Goal: Task Accomplishment & Management: Manage account settings

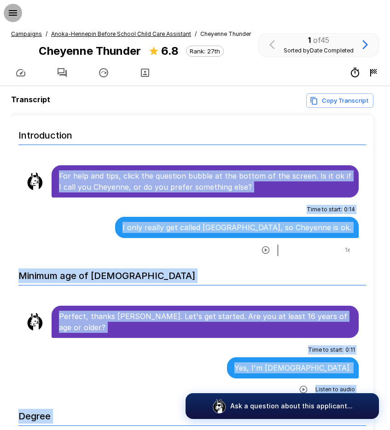
click at [9, 12] on icon "button" at bounding box center [12, 12] width 11 height 11
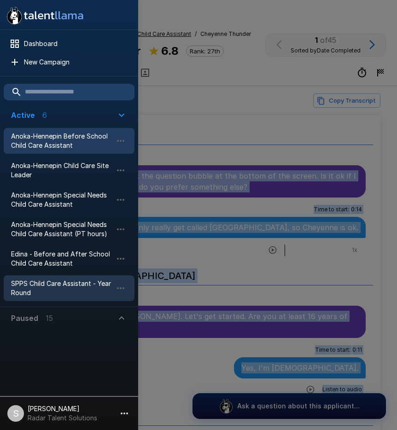
click at [43, 287] on span "SPPS Child Care Assistant - Year Round" at bounding box center [61, 288] width 101 height 18
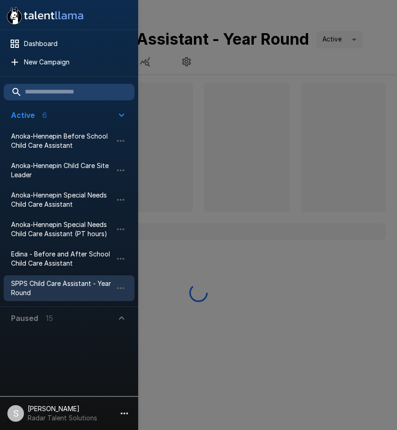
click at [252, 71] on div at bounding box center [198, 215] width 397 height 430
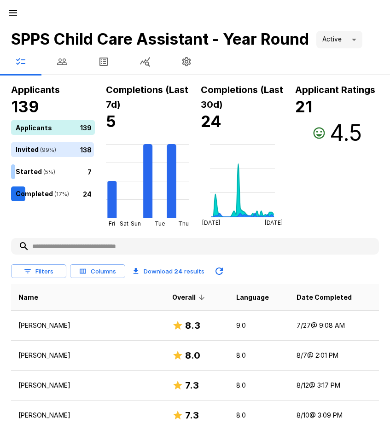
click at [66, 63] on icon "button" at bounding box center [62, 62] width 10 height 6
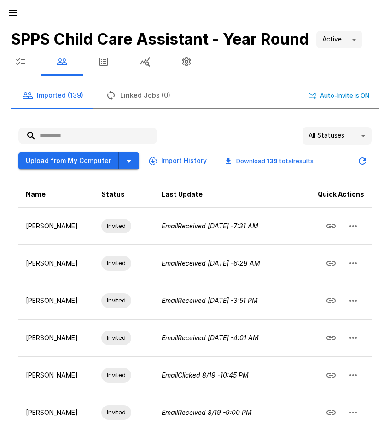
click at [80, 137] on input "text" at bounding box center [87, 136] width 139 height 17
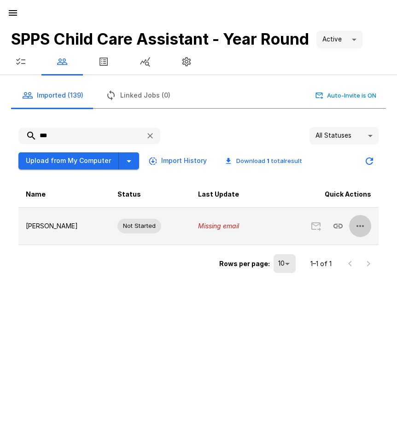
click at [362, 227] on icon "button" at bounding box center [360, 226] width 11 height 11
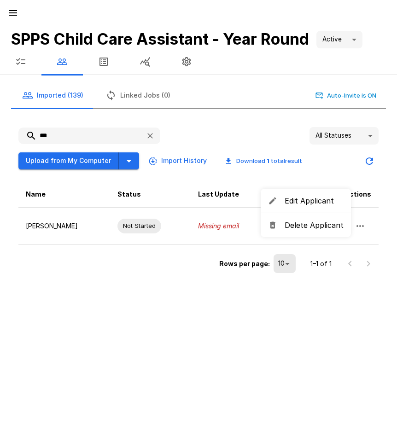
click at [327, 227] on span "Delete Applicant" at bounding box center [314, 225] width 59 height 11
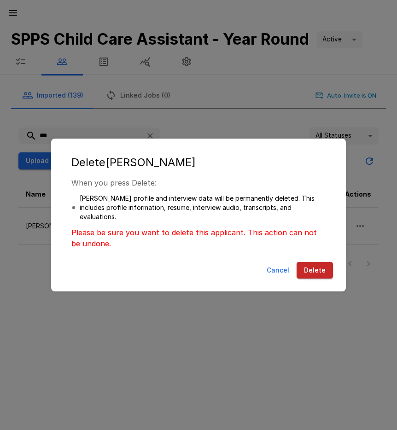
click at [313, 269] on button "Delete" at bounding box center [315, 270] width 36 height 17
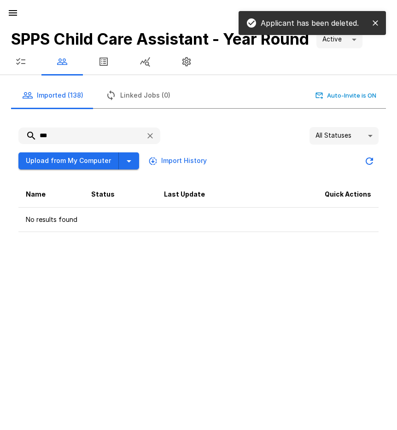
drag, startPoint x: 72, startPoint y: 132, endPoint x: 36, endPoint y: 136, distance: 36.2
click at [36, 136] on input "***" at bounding box center [78, 136] width 120 height 17
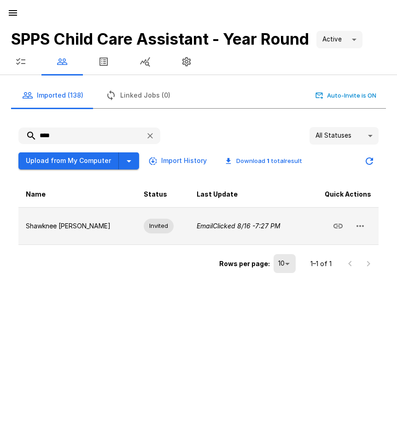
type input "****"
click at [360, 223] on icon "button" at bounding box center [360, 226] width 11 height 11
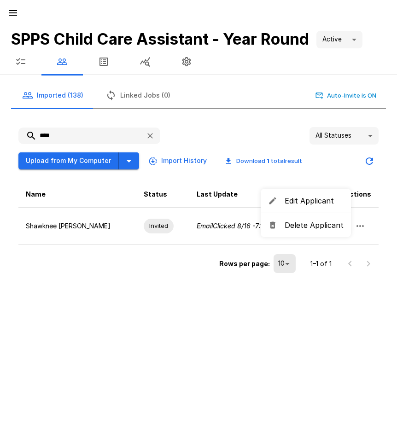
click at [310, 223] on span "Delete Applicant" at bounding box center [314, 225] width 59 height 11
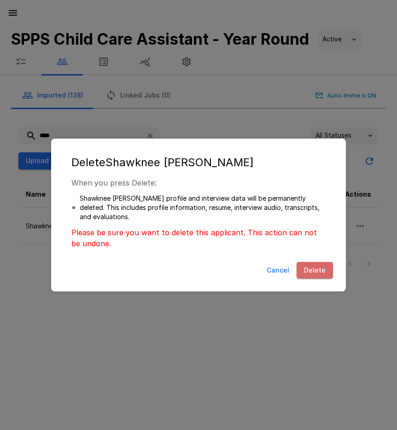
click at [312, 267] on button "Delete" at bounding box center [315, 270] width 36 height 17
